Goal: Register for event/course

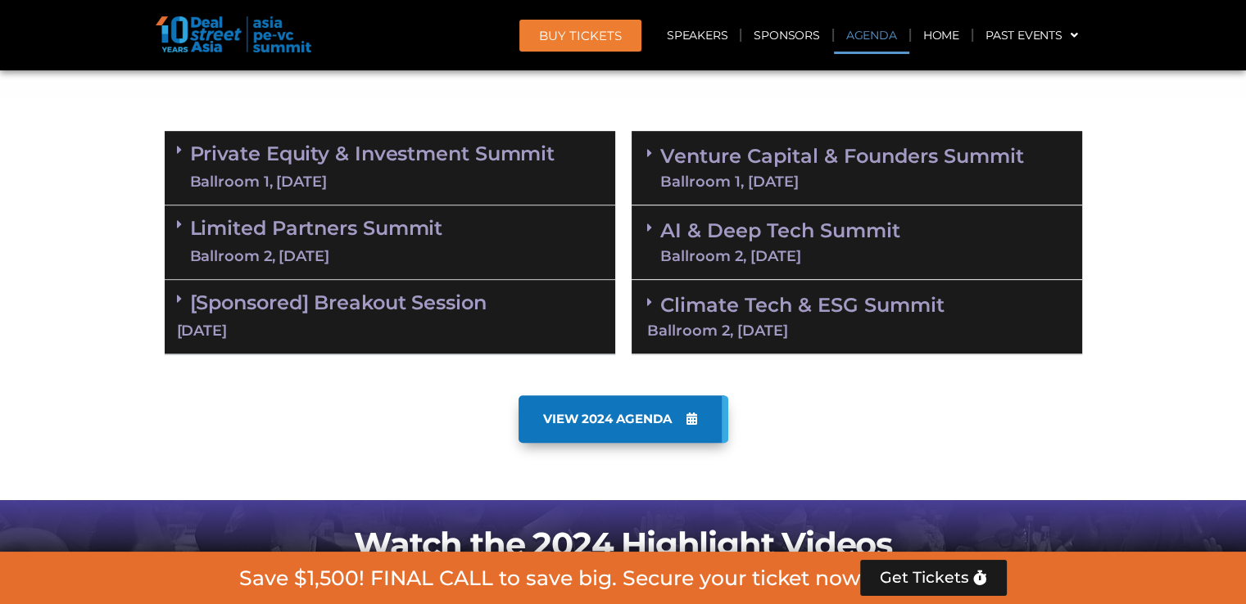
scroll to position [907, 0]
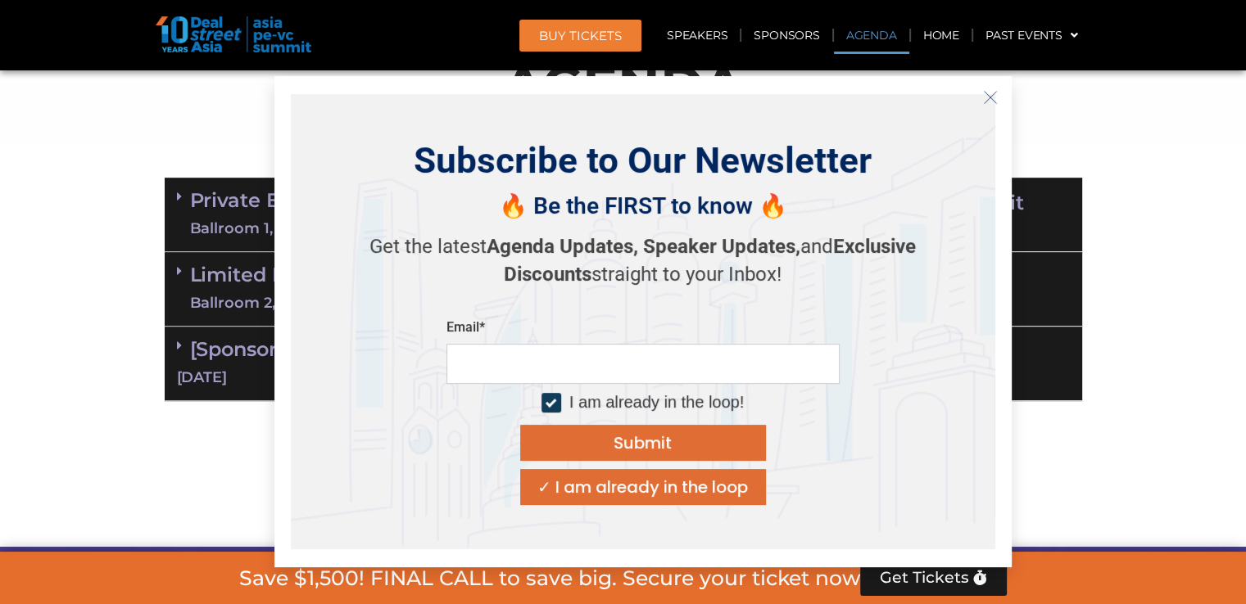
drag, startPoint x: 1249, startPoint y: 29, endPoint x: 1241, endPoint y: 56, distance: 27.5
click at [991, 98] on icon "Close" at bounding box center [990, 97] width 15 height 15
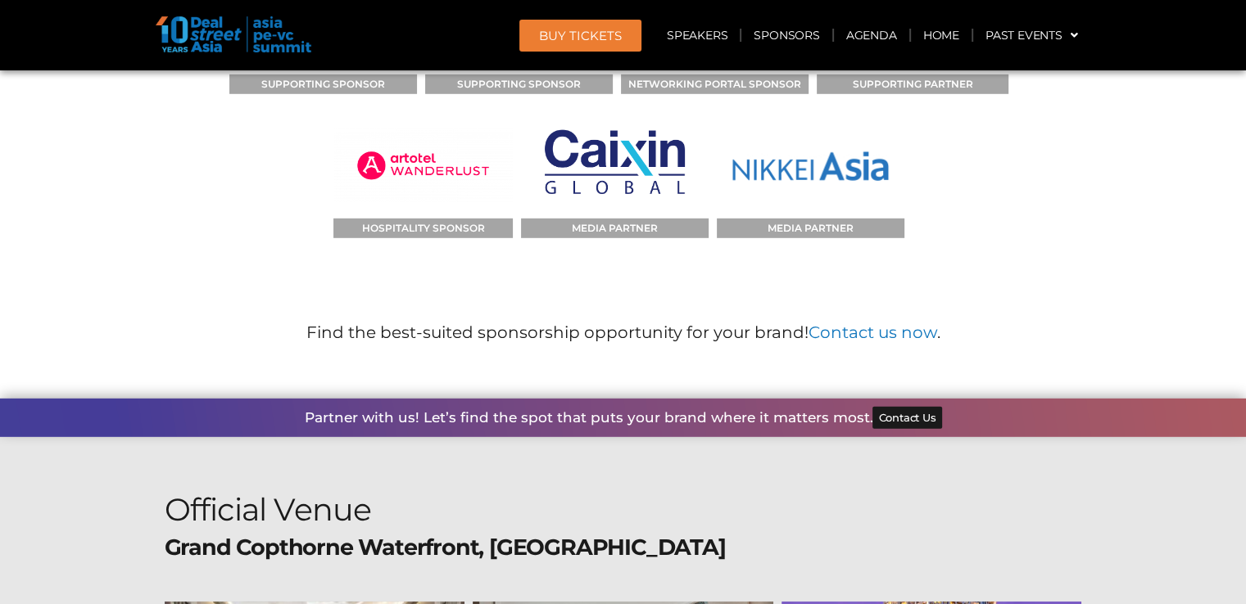
scroll to position [17305, 0]
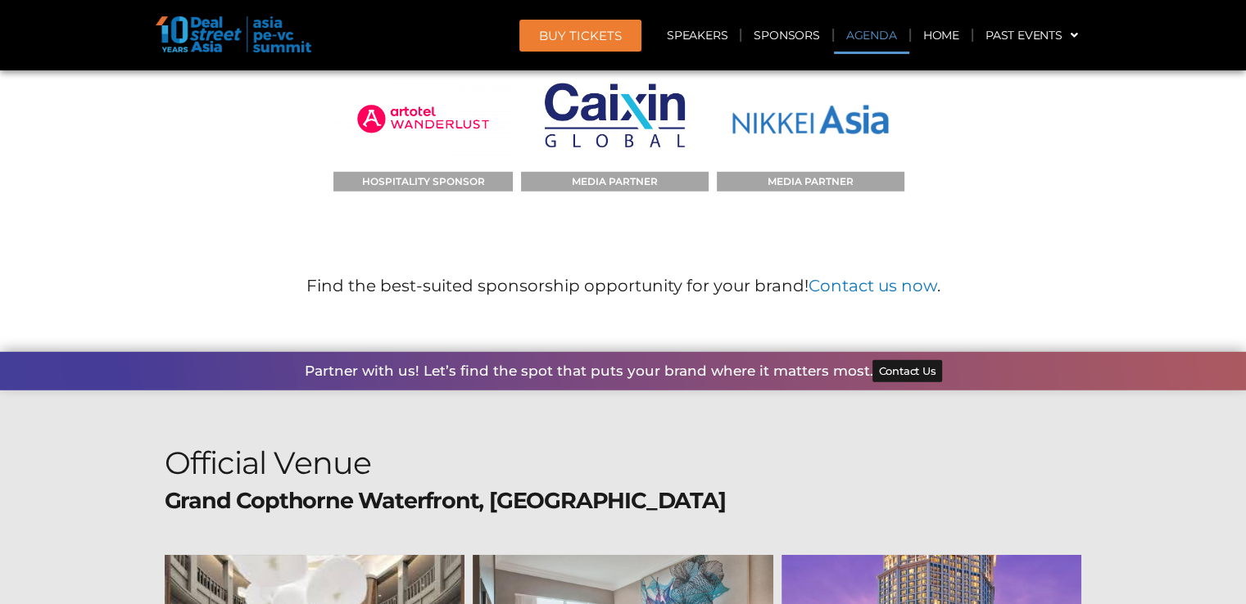
click at [857, 34] on link "Agenda" at bounding box center [871, 35] width 75 height 38
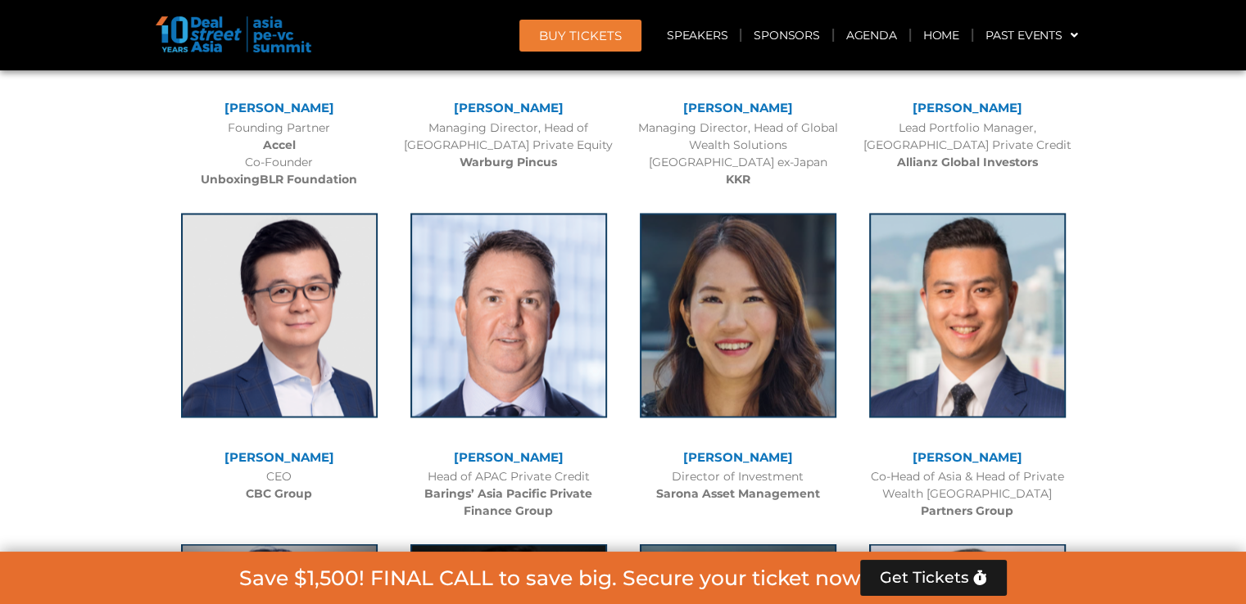
scroll to position [0, 0]
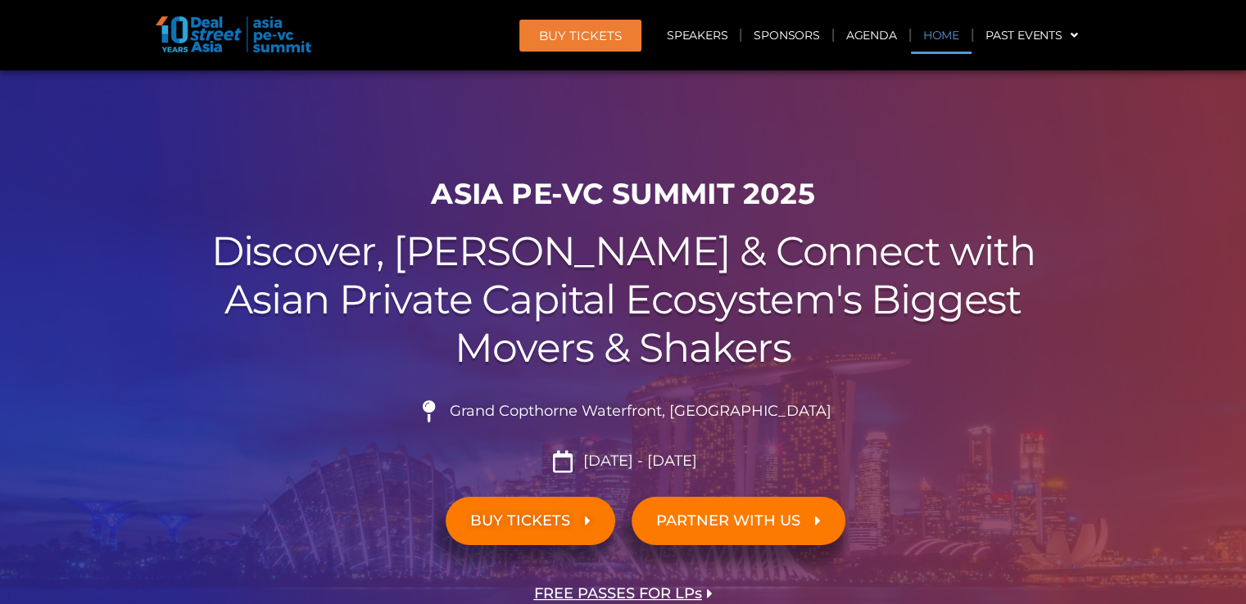
click at [942, 37] on link "Home" at bounding box center [941, 35] width 61 height 38
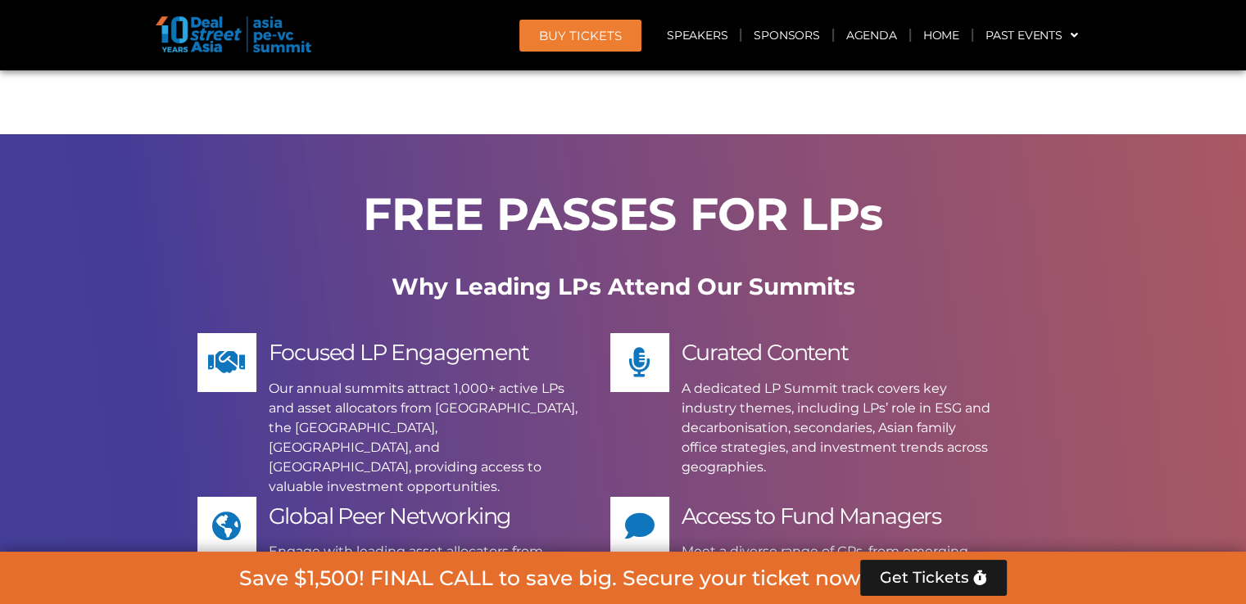
scroll to position [12167, 0]
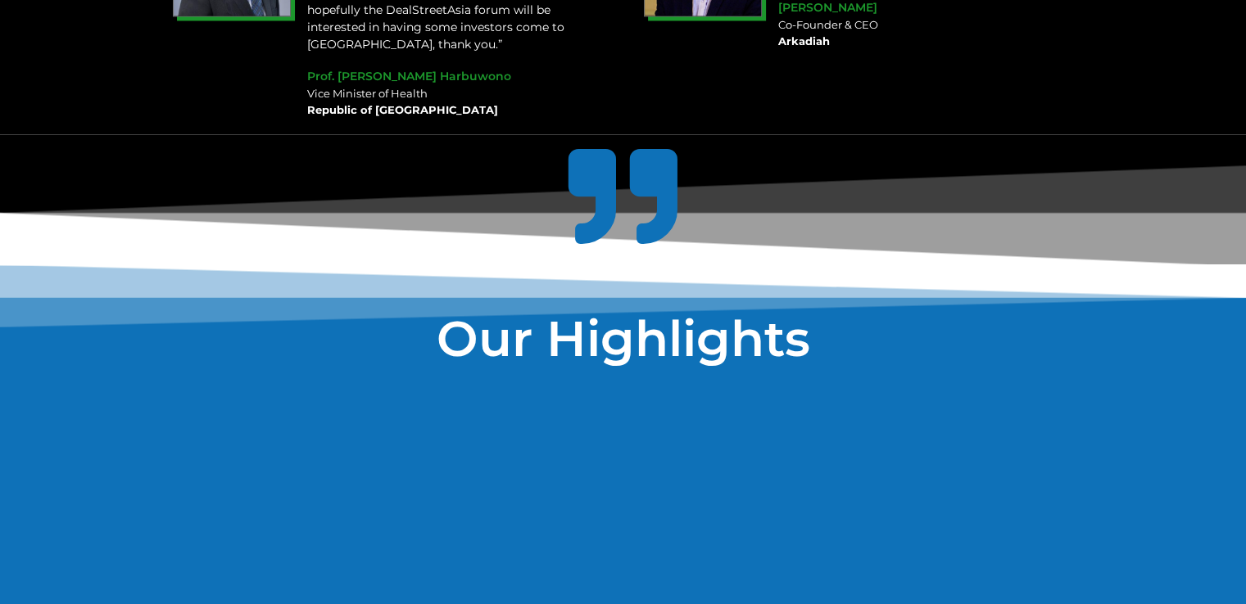
scroll to position [2894, 0]
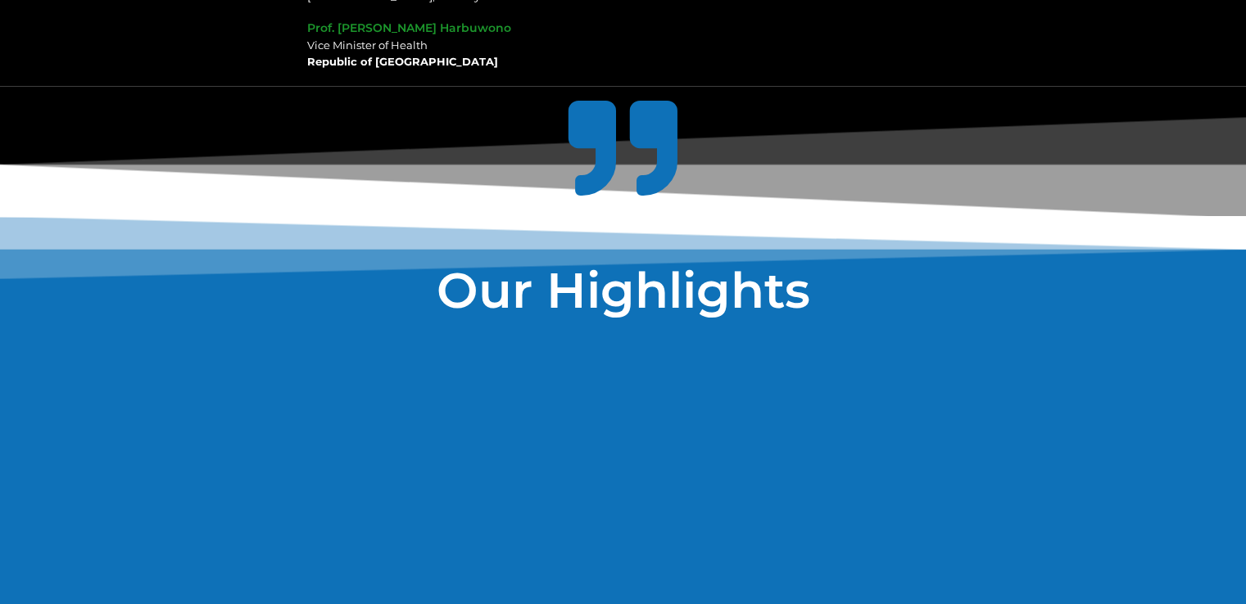
drag, startPoint x: 1250, startPoint y: 27, endPoint x: 1254, endPoint y: 145, distance: 118.0
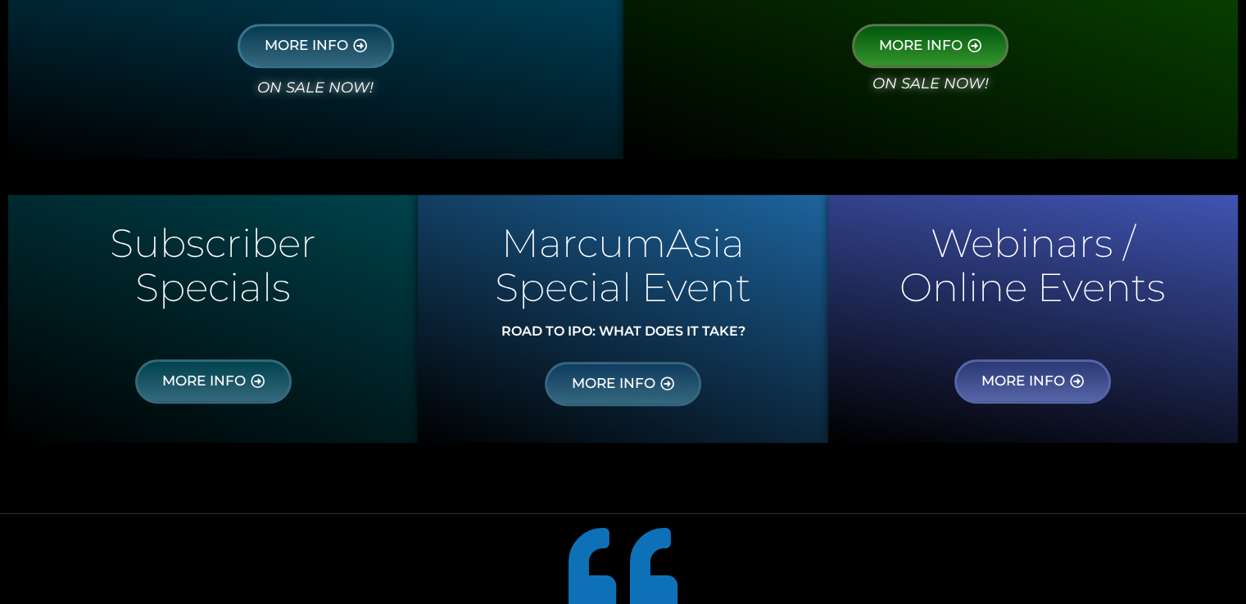
scroll to position [0, 0]
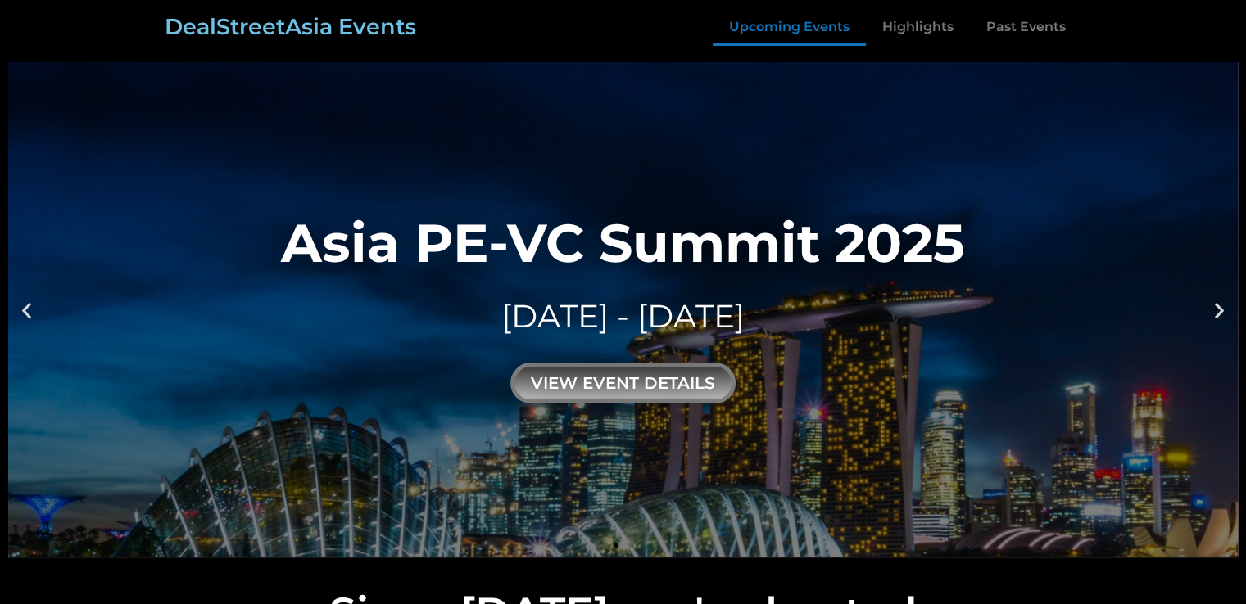
click at [794, 30] on link "Upcoming Events" at bounding box center [789, 27] width 153 height 38
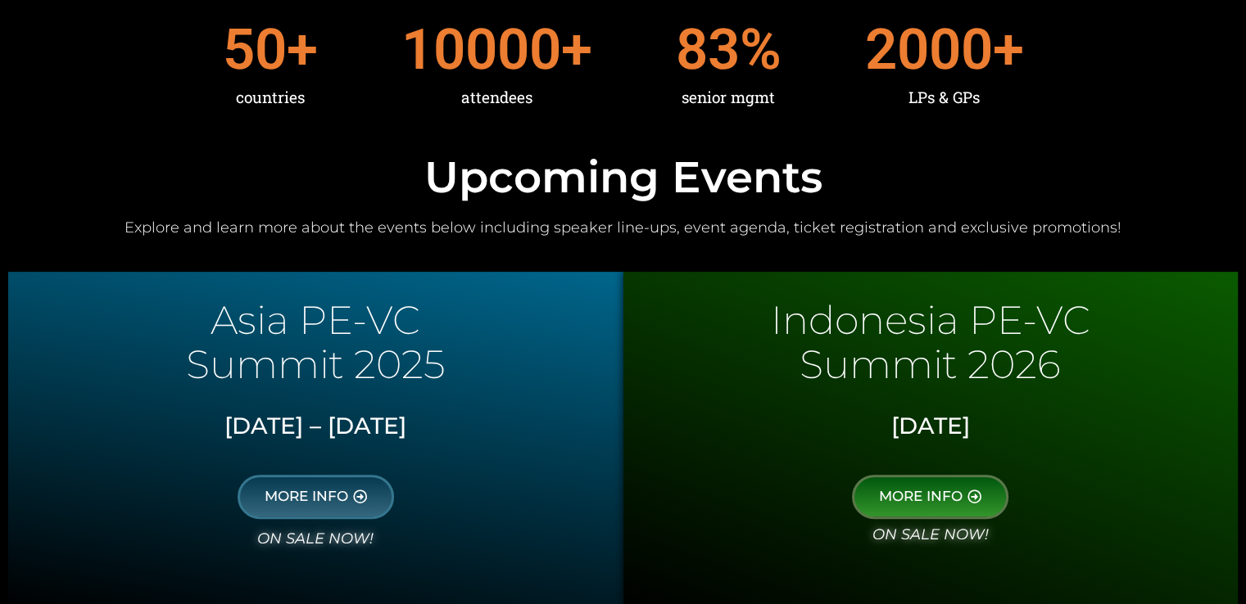
scroll to position [799, 0]
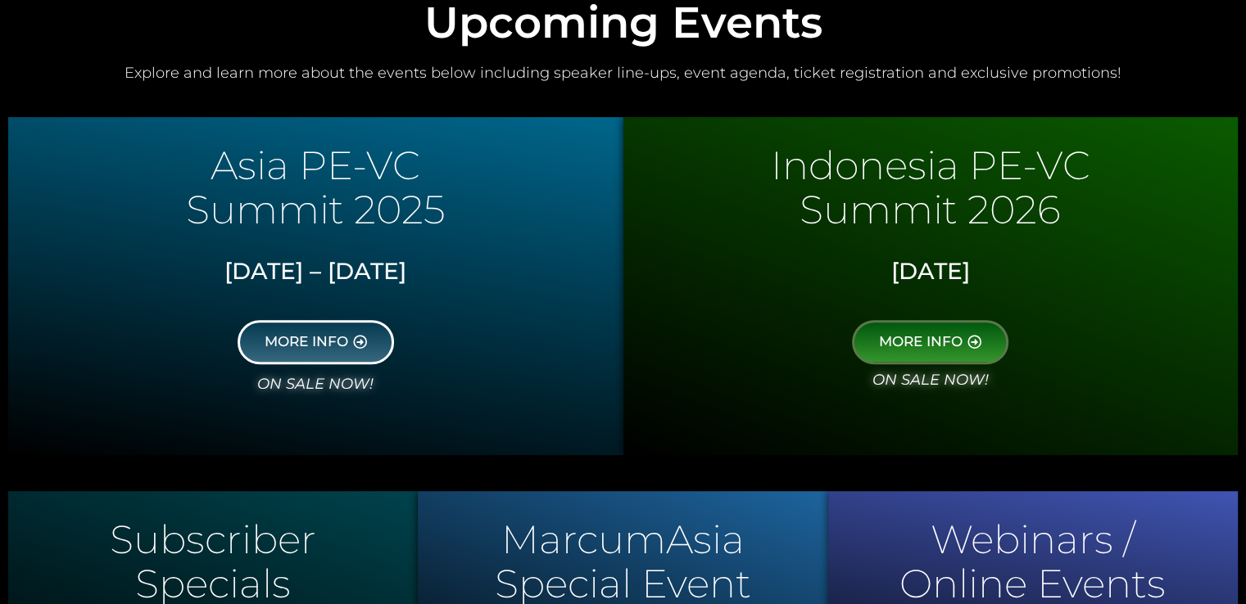
click at [278, 347] on span "MORE INFO" at bounding box center [307, 342] width 84 height 15
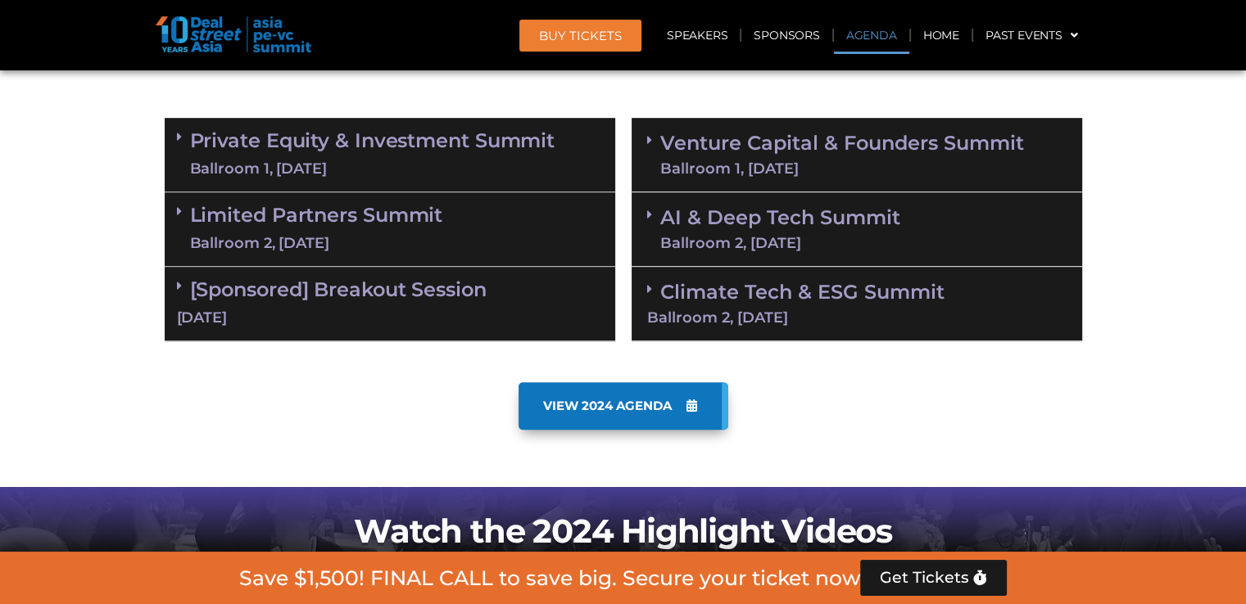
scroll to position [991, 0]
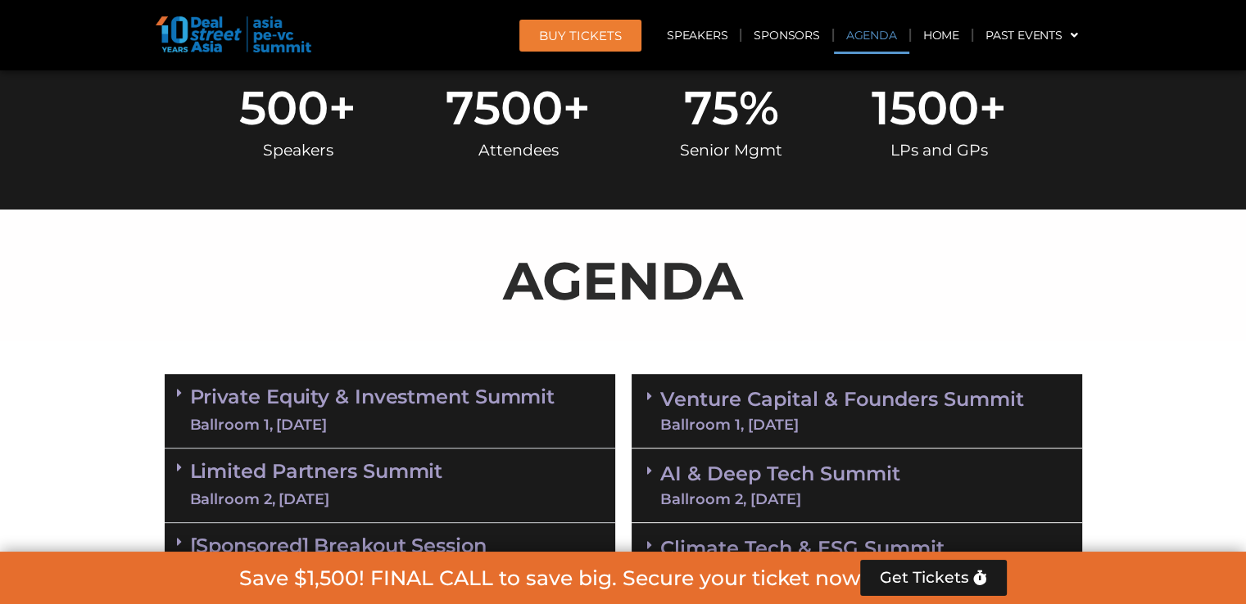
drag, startPoint x: 1251, startPoint y: 27, endPoint x: 802, endPoint y: 54, distance: 450.4
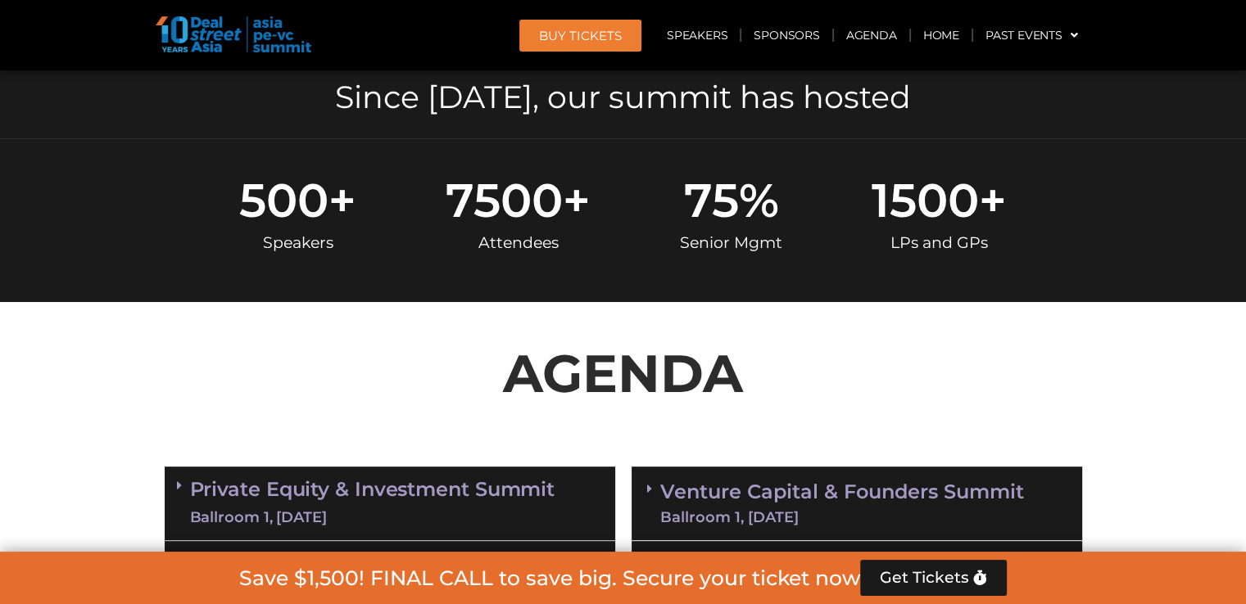
click at [593, 49] on link "BUY Tickets" at bounding box center [580, 36] width 122 height 32
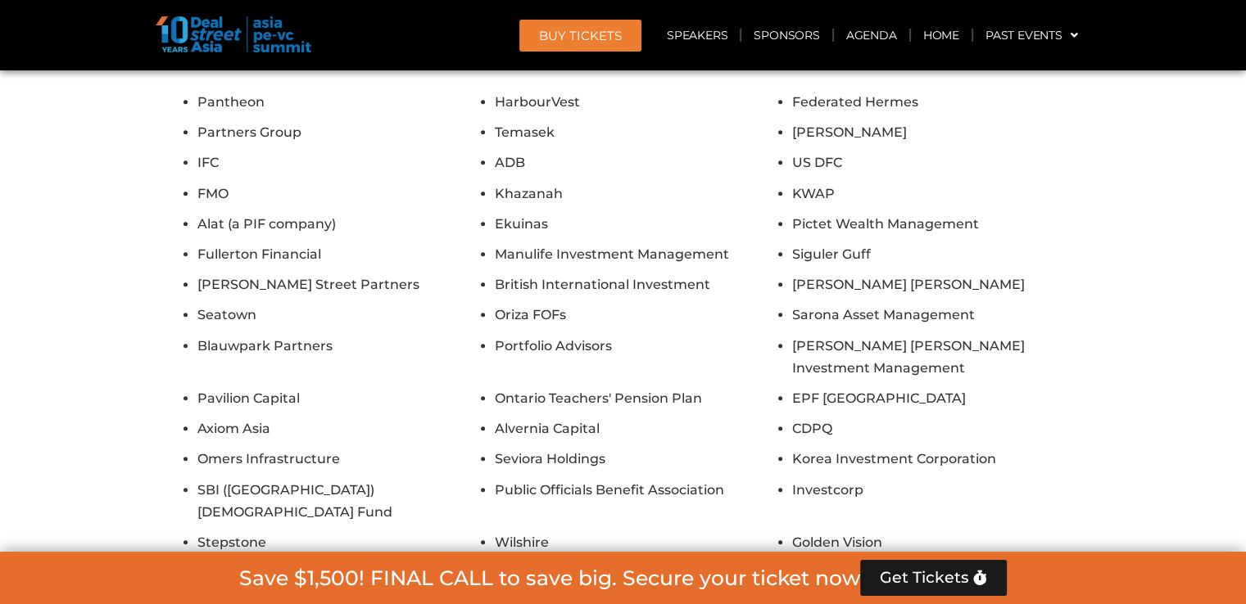
scroll to position [13210, 0]
